Goal: Task Accomplishment & Management: Use online tool/utility

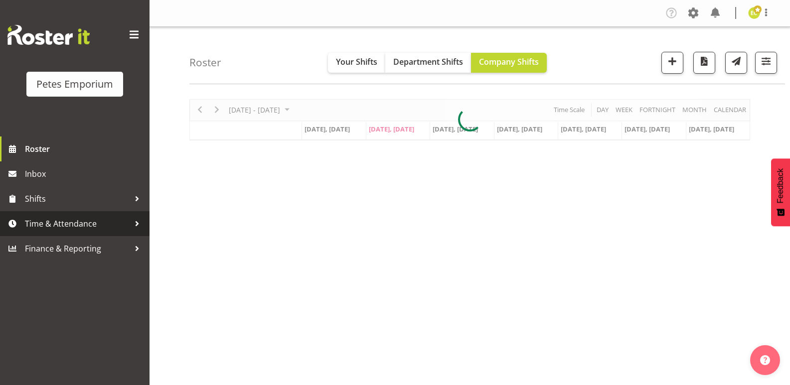
click at [86, 220] on span "Time & Attendance" at bounding box center [77, 223] width 105 height 15
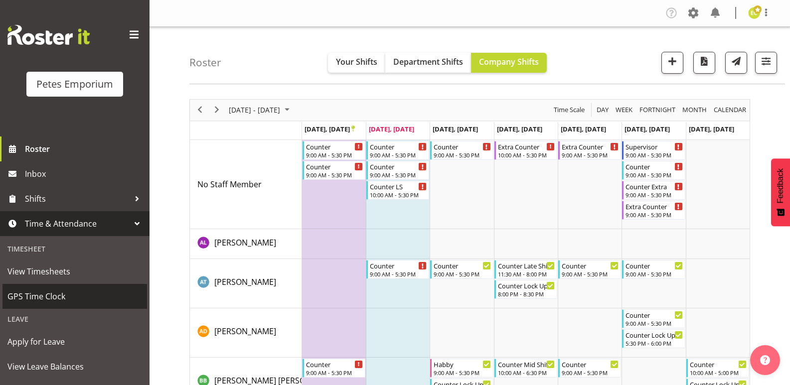
click at [59, 301] on span "GPS Time Clock" at bounding box center [74, 296] width 135 height 15
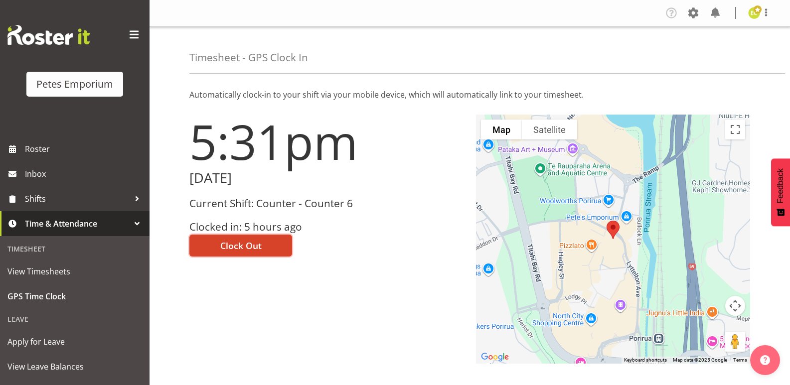
click at [216, 241] on button "Clock Out" at bounding box center [240, 246] width 103 height 22
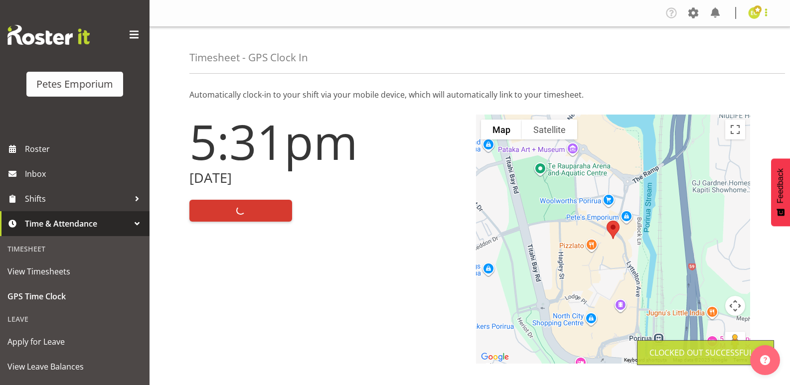
click at [767, 16] on span at bounding box center [766, 12] width 12 height 12
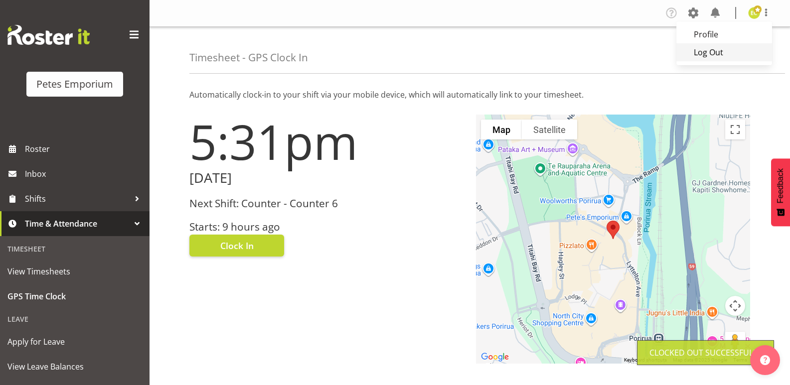
click at [719, 56] on link "Log Out" at bounding box center [725, 52] width 96 height 18
